Goal: Task Accomplishment & Management: Manage account settings

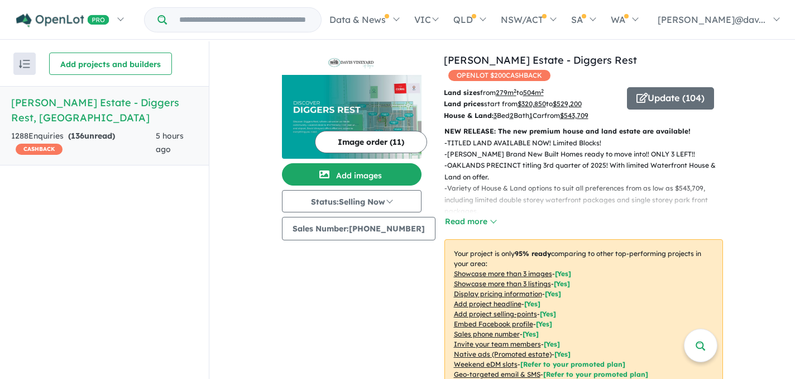
scroll to position [1, 0]
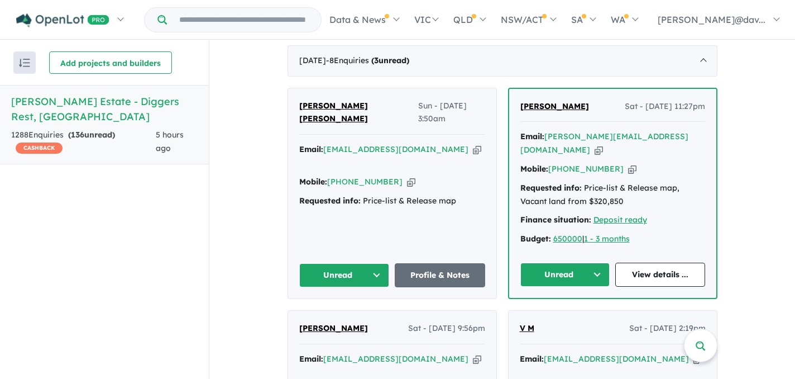
scroll to position [469, 0]
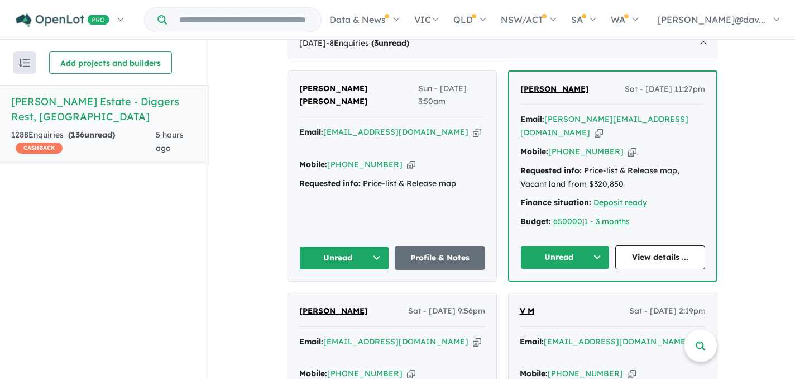
click at [597, 252] on button "Unread" at bounding box center [565, 257] width 90 height 24
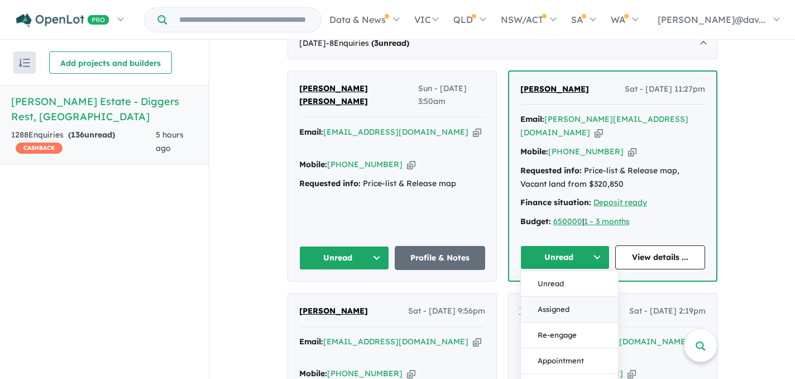
click at [563, 309] on button "Assigned" at bounding box center [569, 309] width 97 height 26
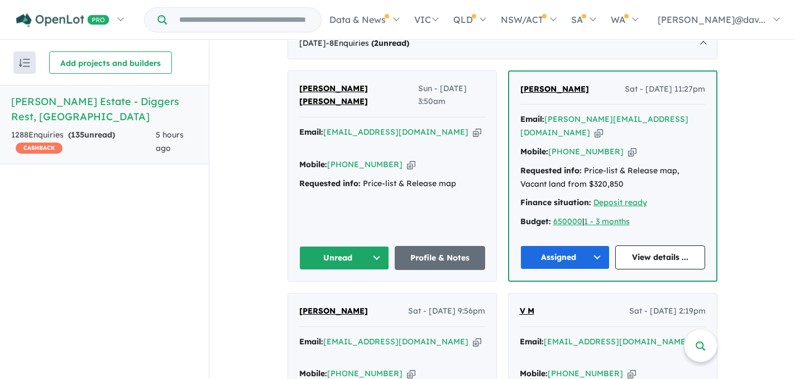
click at [374, 254] on button "Unread" at bounding box center [344, 258] width 90 height 24
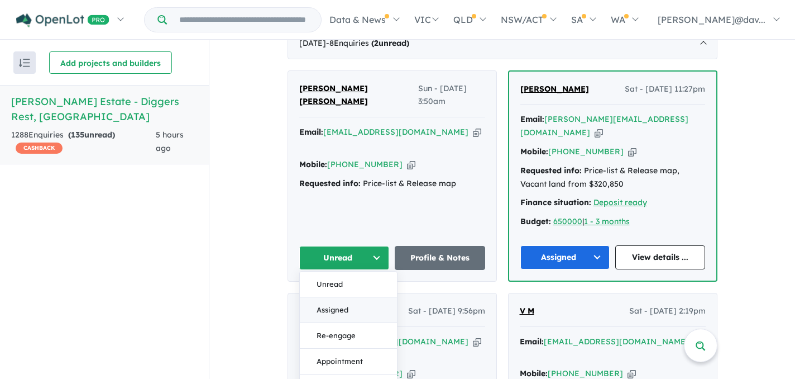
click at [344, 308] on button "Assigned" at bounding box center [348, 310] width 97 height 26
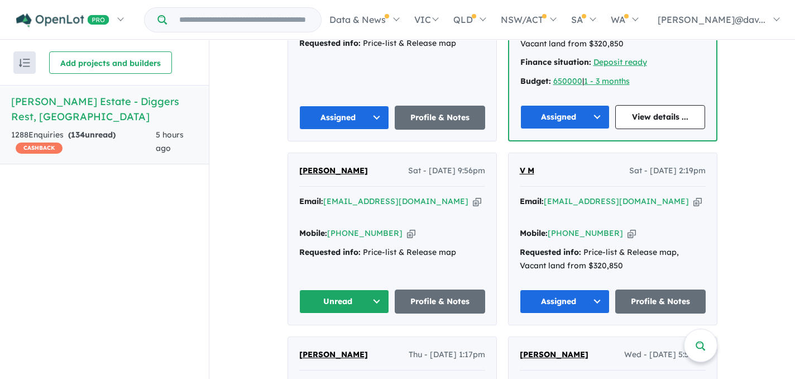
scroll to position [625, 0]
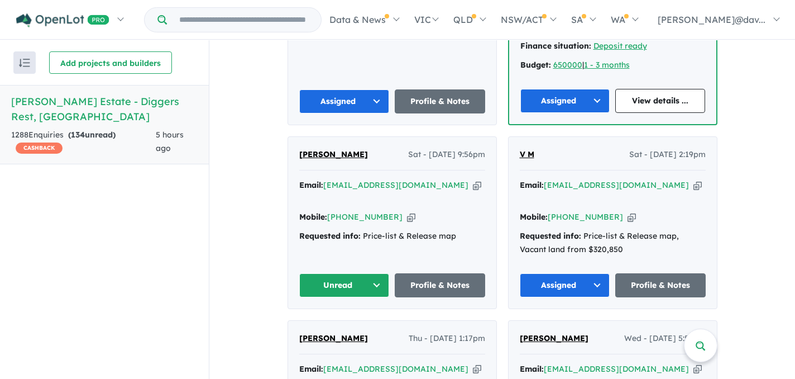
click at [375, 273] on button "Unread" at bounding box center [344, 285] width 90 height 24
click at [346, 324] on button "Assigned" at bounding box center [348, 337] width 97 height 26
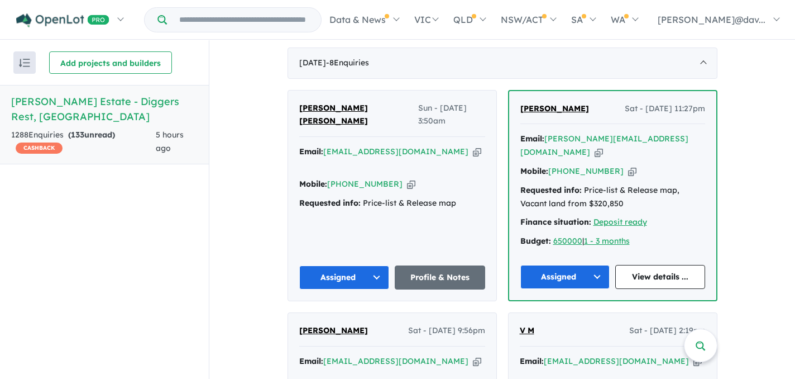
scroll to position [447, 0]
